Goal: Task Accomplishment & Management: Manage account settings

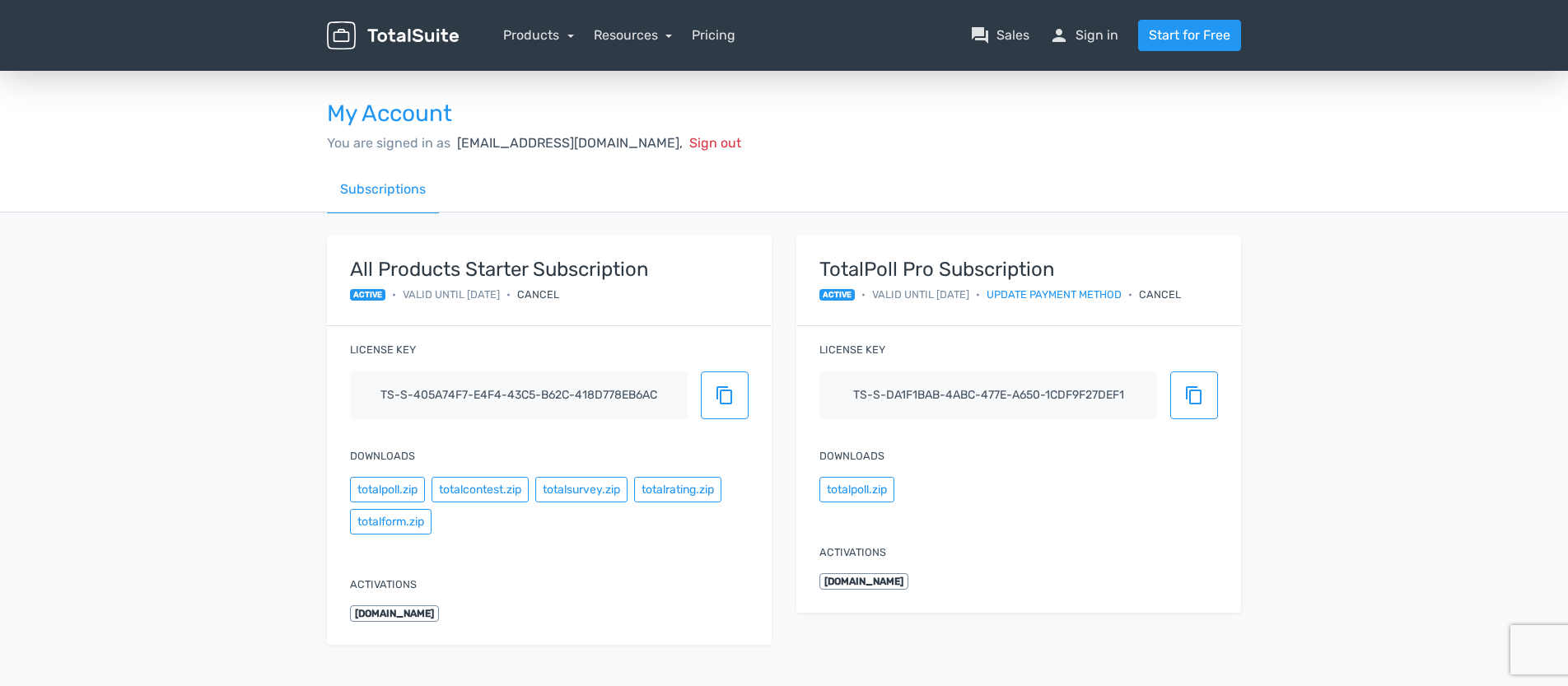
click at [1181, 290] on div "Cancel" at bounding box center [1160, 295] width 42 height 16
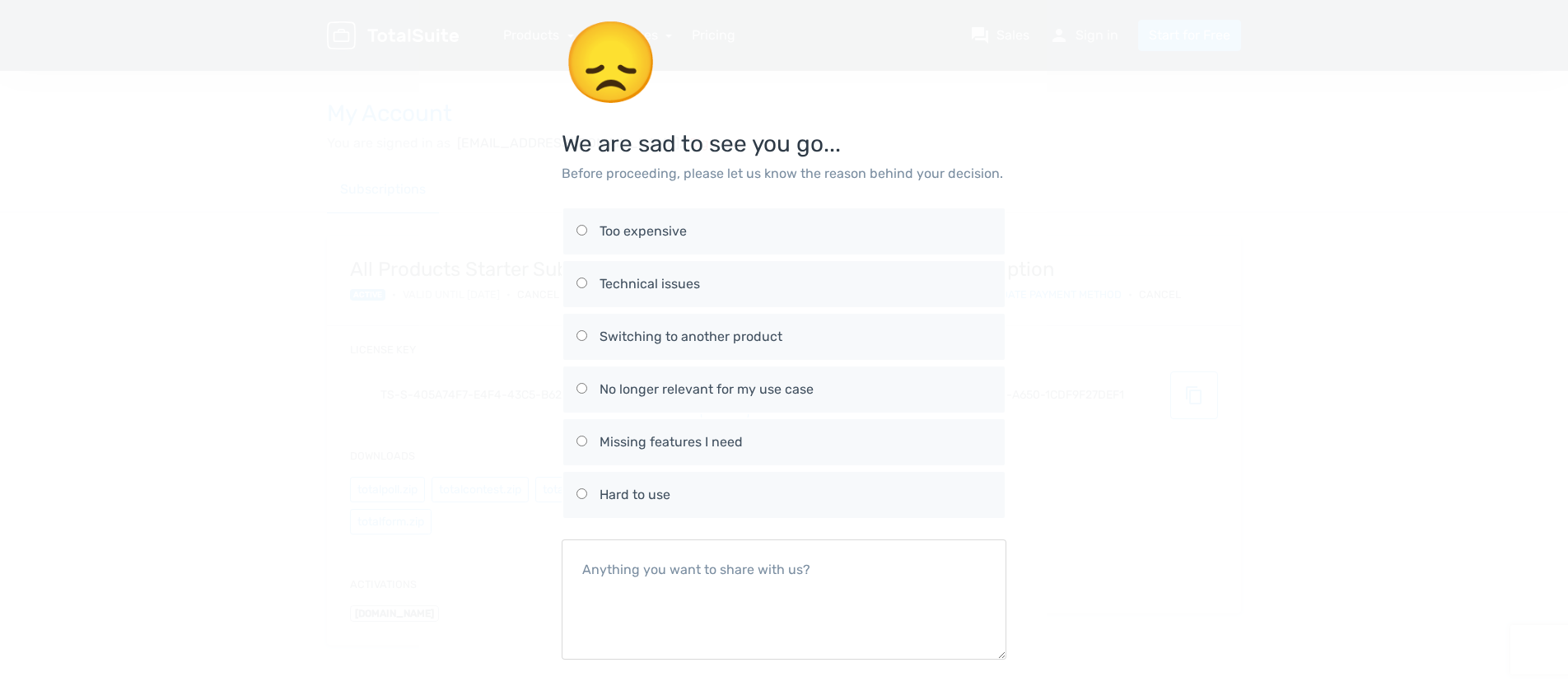
scroll to position [78, 0]
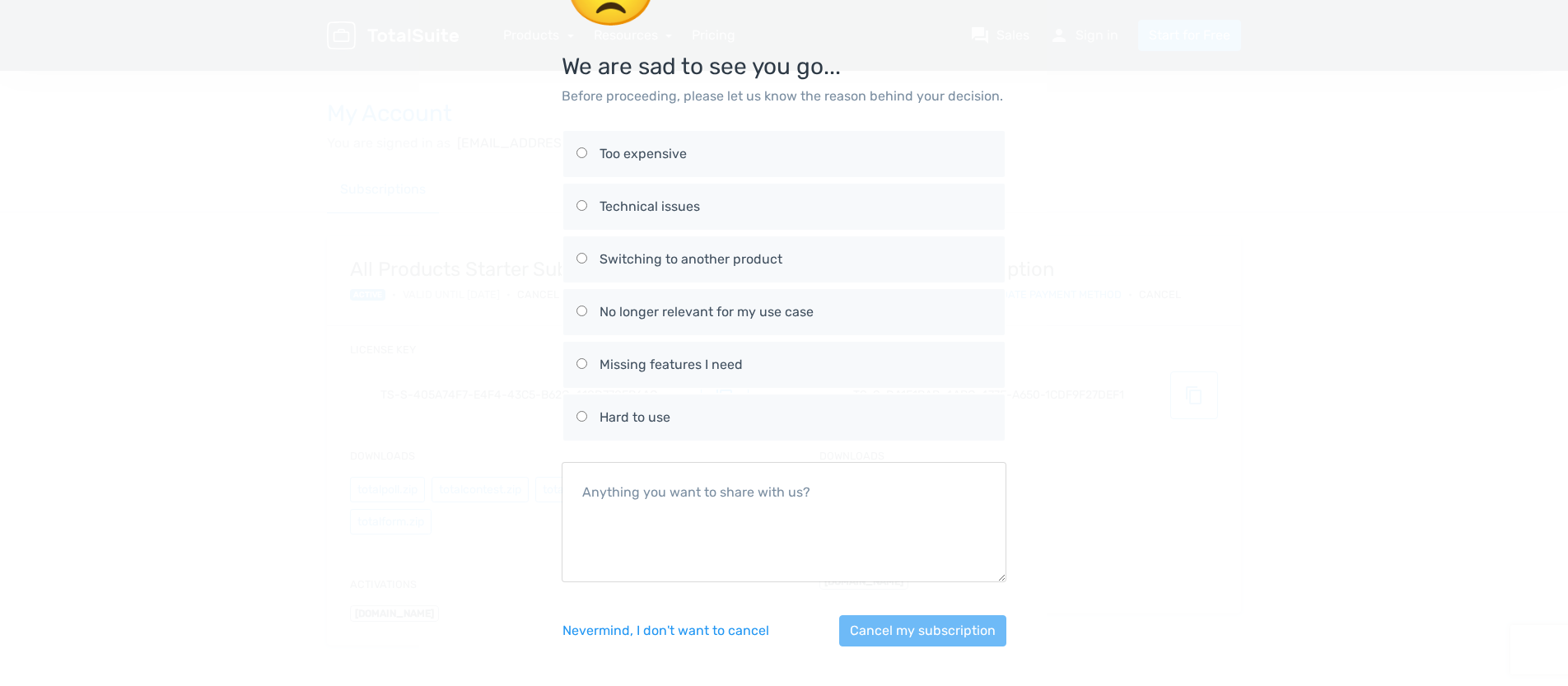
click at [585, 416] on input "Hard to use" at bounding box center [581, 416] width 11 height 11
radio input "true"
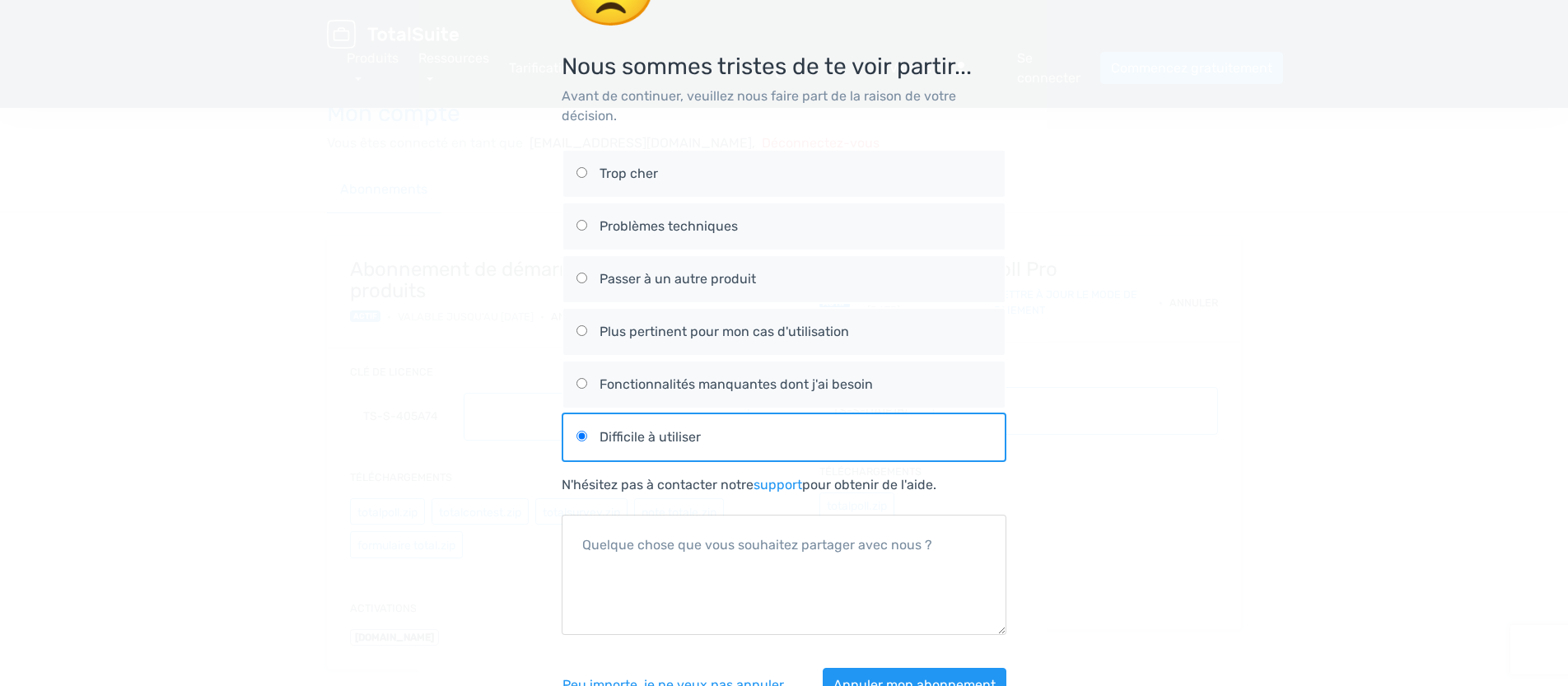
click at [585, 334] on input "Plus pertinent pour mon cas d'utilisation" at bounding box center [581, 331] width 11 height 11
radio input "true"
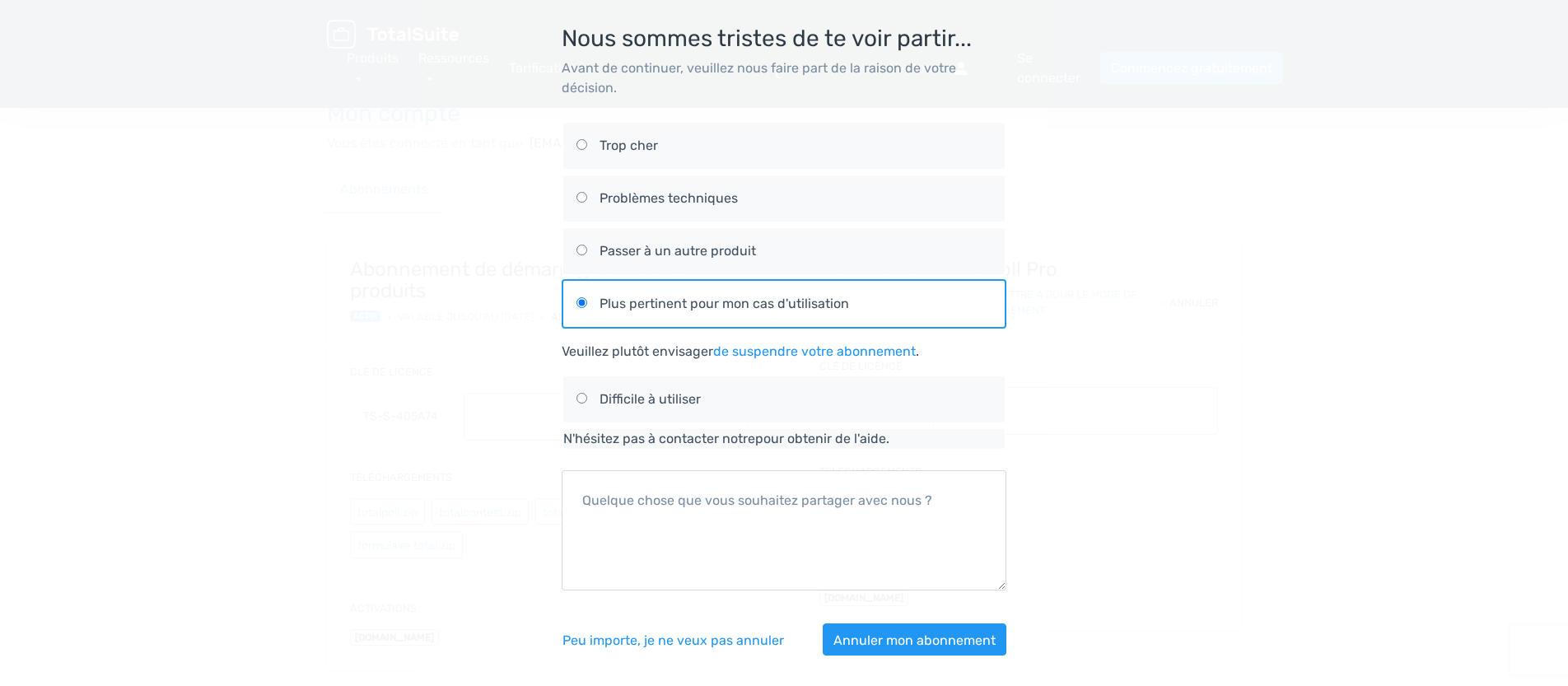
scroll to position [115, 0]
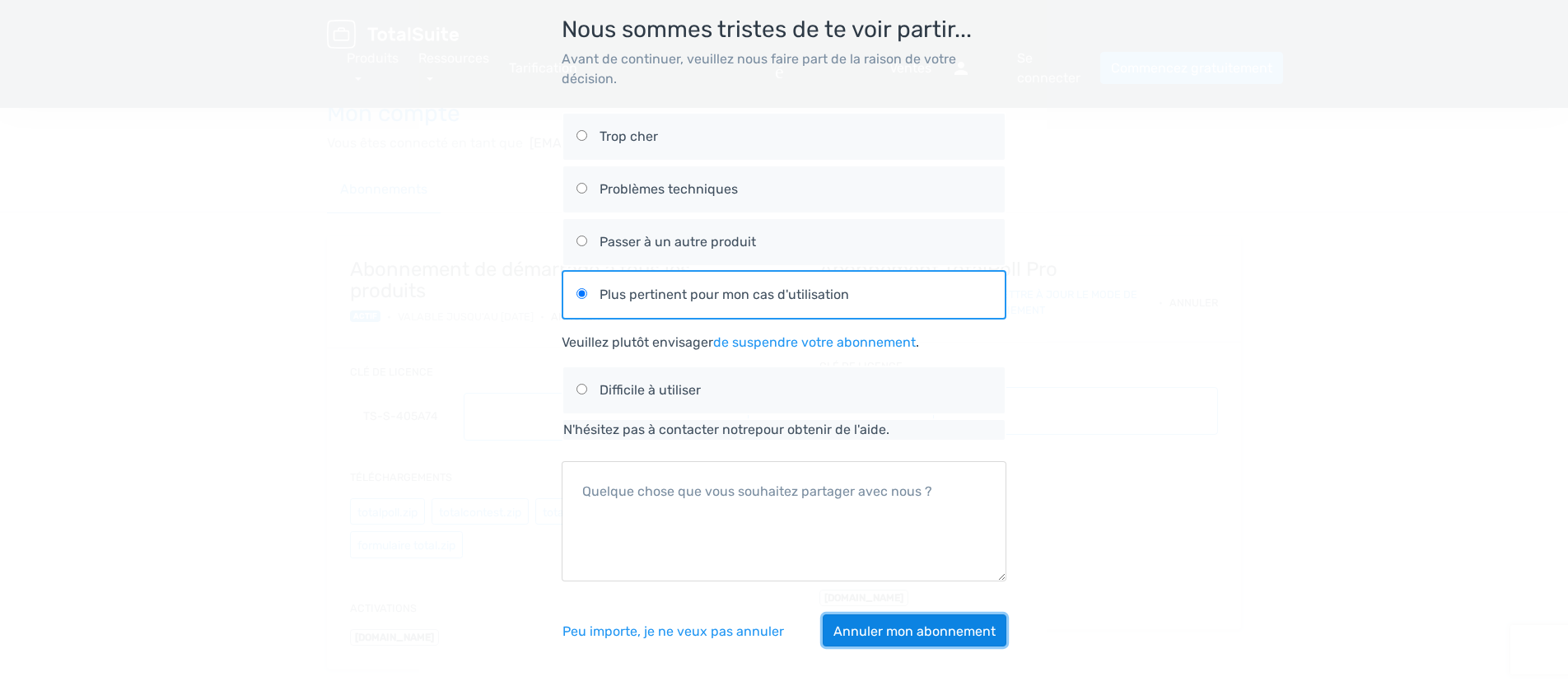
click at [880, 639] on button "Annuler mon abonnement" at bounding box center [914, 630] width 184 height 32
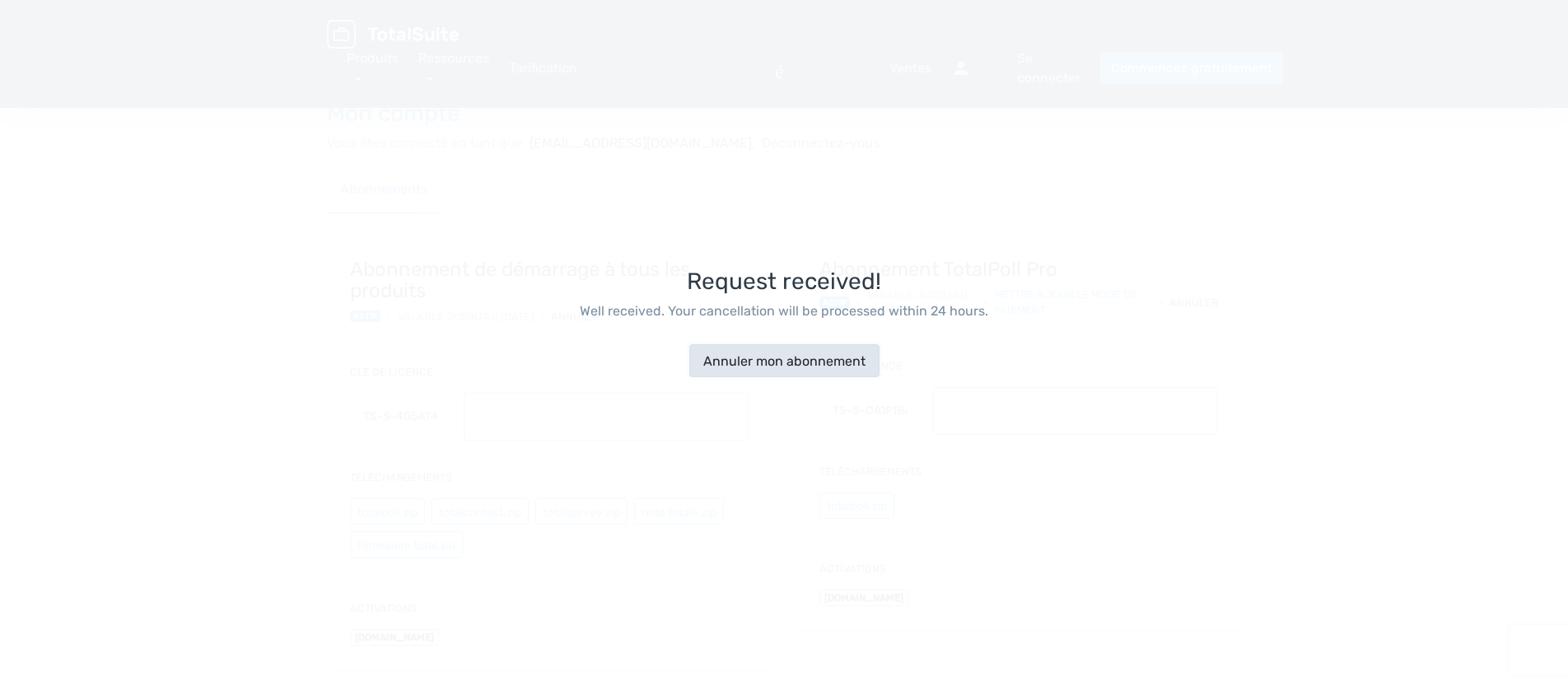
scroll to position [40, 0]
